Goal: Task Accomplishment & Management: Manage account settings

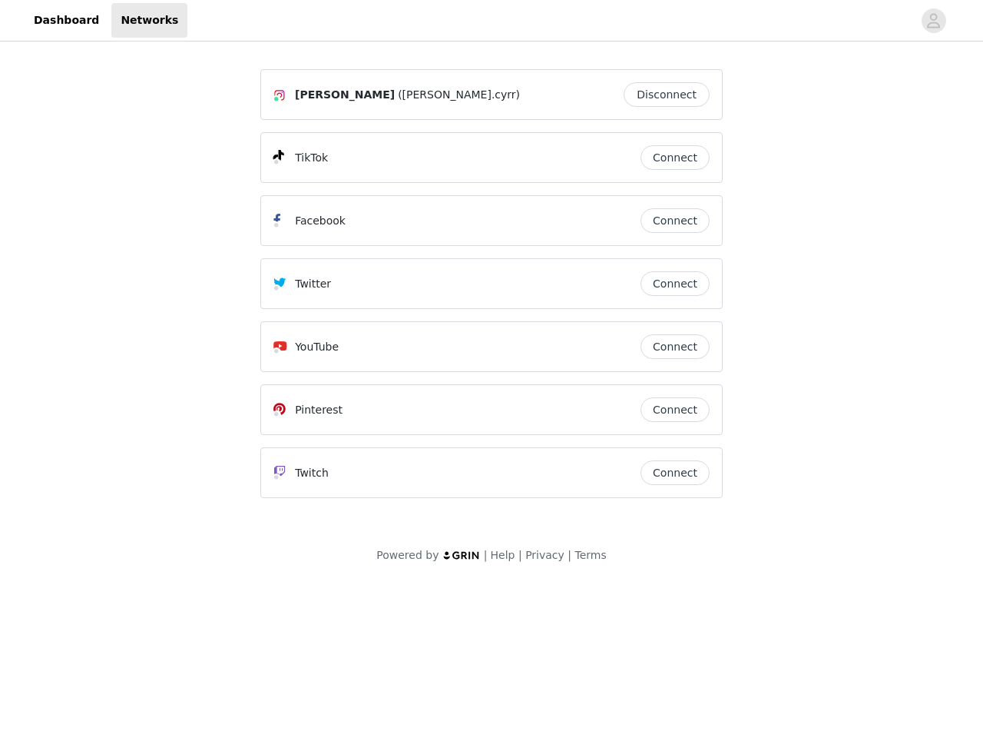
click at [492, 290] on div "Twitter" at bounding box center [456, 283] width 367 height 18
click at [492, 21] on div at bounding box center [549, 20] width 725 height 35
click at [934, 21] on icon "avatar" at bounding box center [934, 20] width 15 height 25
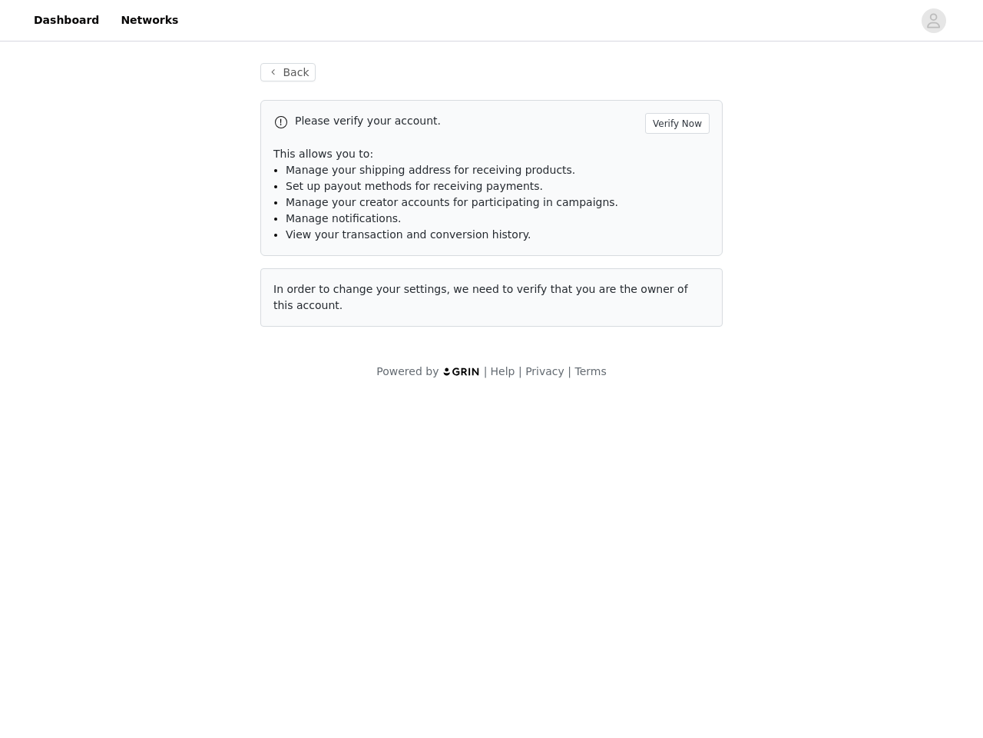
click at [675, 283] on span "In order to change your settings, we need to verify that you are the owner of t…" at bounding box center [480, 297] width 415 height 28
click at [675, 346] on div "Back Please verify your account. Verify Now This allows you to: Manage your shi…" at bounding box center [491, 204] width 499 height 319
